Goal: Answer question/provide support: Share knowledge or assist other users

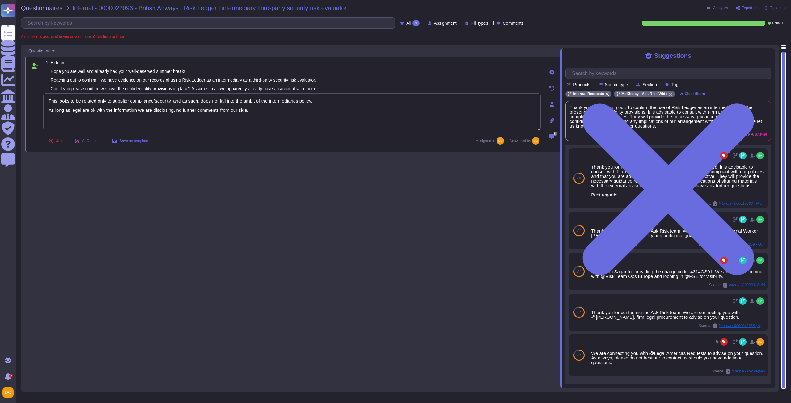
type textarea "This looks to be related only to supplier compliance/security, and as such, doe…"
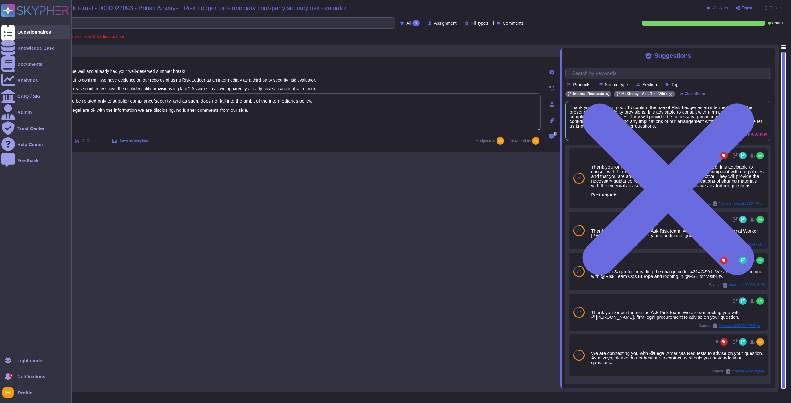
click at [13, 29] on div at bounding box center [8, 32] width 14 height 14
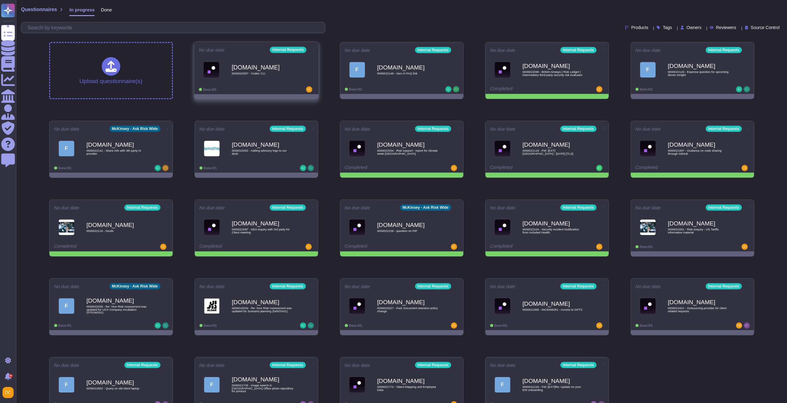
click at [266, 70] on b "[DOMAIN_NAME]" at bounding box center [263, 67] width 62 height 6
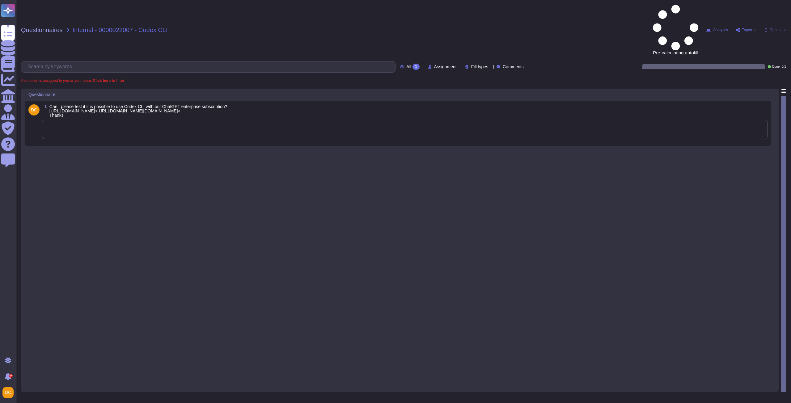
click at [92, 120] on textarea at bounding box center [405, 129] width 726 height 19
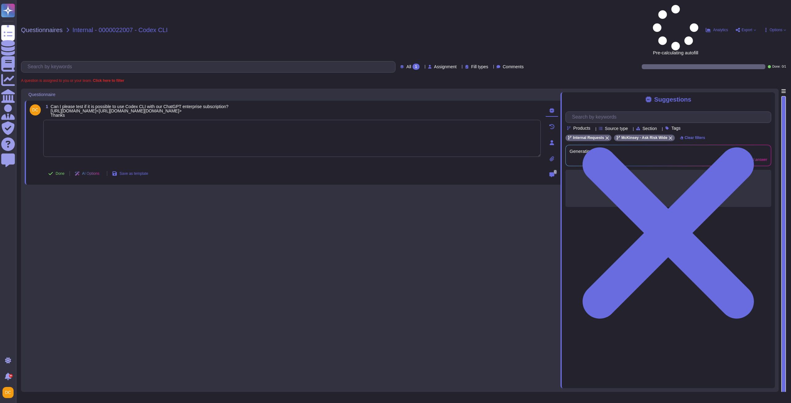
paste textarea "Please note that we received confirmation from the ChatGPT team that Codex is n…"
type textarea "Please note that we received confirmation from the ChatGPT team that Codex is n…"
click at [58, 172] on span "Done" at bounding box center [60, 174] width 9 height 4
